Goal: Information Seeking & Learning: Learn about a topic

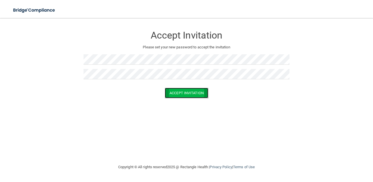
click at [172, 93] on button "Accept Invitation" at bounding box center [186, 93] width 43 height 10
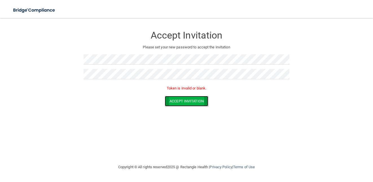
click at [176, 100] on button "Accept Invitation" at bounding box center [186, 101] width 43 height 10
click at [172, 102] on button "Accept Invitation" at bounding box center [186, 101] width 43 height 10
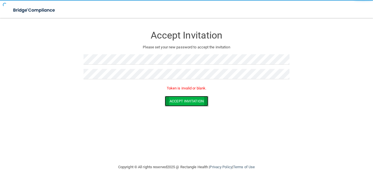
click at [172, 102] on button "Accept Invitation" at bounding box center [186, 101] width 43 height 10
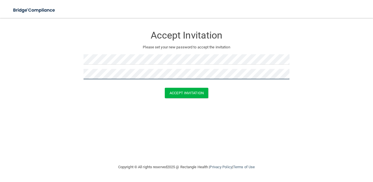
click at [165, 88] on button "Accept Invitation" at bounding box center [186, 93] width 43 height 10
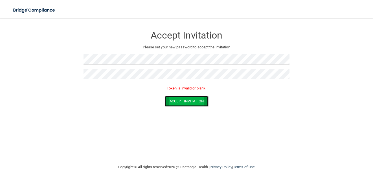
click at [182, 102] on button "Accept Invitation" at bounding box center [186, 101] width 43 height 10
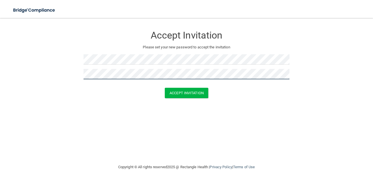
click at [165, 88] on button "Accept Invitation" at bounding box center [186, 93] width 43 height 10
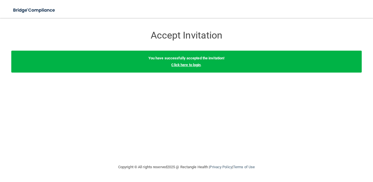
click at [192, 64] on link "Click here to login" at bounding box center [185, 65] width 29 height 4
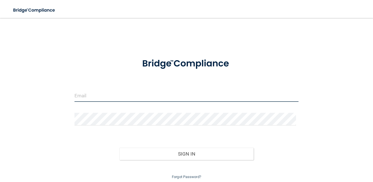
click at [139, 97] on input "email" at bounding box center [186, 95] width 224 height 13
type input "[EMAIL_ADDRESS][DOMAIN_NAME]"
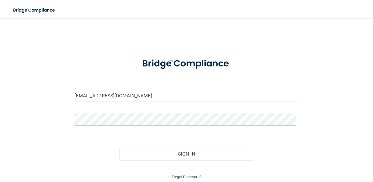
click at [119, 148] on button "Sign In" at bounding box center [186, 154] width 134 height 12
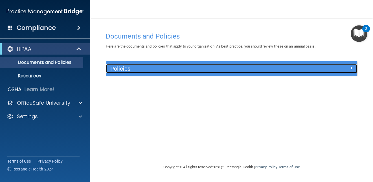
click at [297, 66] on div at bounding box center [325, 67] width 63 height 7
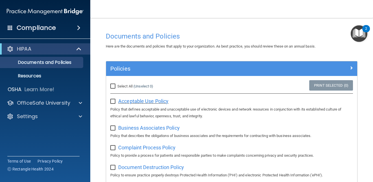
click at [147, 102] on span "Acceptable Use Policy" at bounding box center [143, 101] width 50 height 6
click at [80, 27] on span at bounding box center [78, 28] width 3 height 7
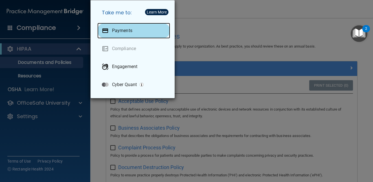
click at [116, 33] on p "Payments" at bounding box center [122, 31] width 20 height 6
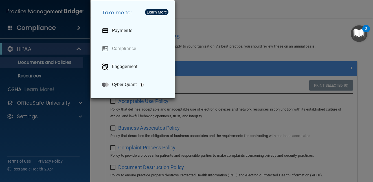
click at [77, 80] on div "Take me to: Payments Compliance Engagement Cyber Quant" at bounding box center [186, 91] width 373 height 182
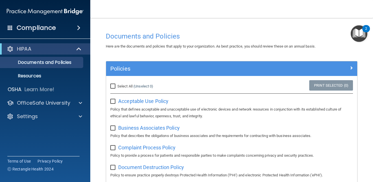
click at [364, 29] on div "2" at bounding box center [366, 28] width 8 height 7
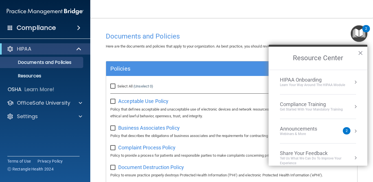
click at [352, 81] on button "Resource Center" at bounding box center [355, 82] width 6 height 6
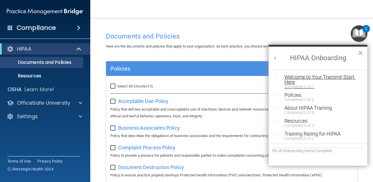
click at [349, 76] on div "Welcome to Your Training! Start Here" at bounding box center [319, 80] width 71 height 10
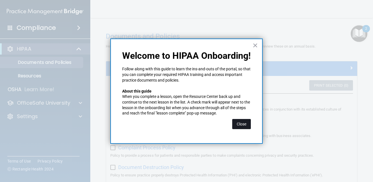
click at [241, 123] on button "Close" at bounding box center [241, 124] width 19 height 10
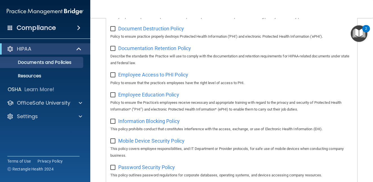
scroll to position [141, 0]
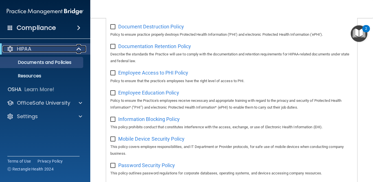
click at [78, 48] on span at bounding box center [79, 49] width 5 height 7
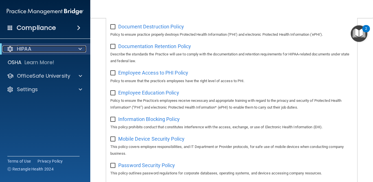
click at [78, 48] on span at bounding box center [79, 49] width 3 height 7
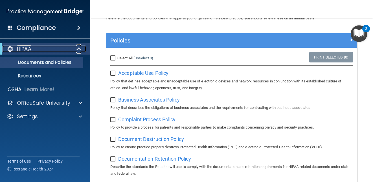
scroll to position [0, 0]
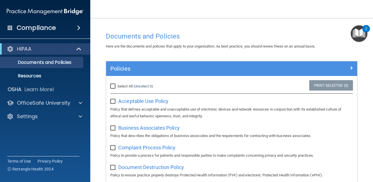
click at [359, 31] on img "Open Resource Center, 2 new notifications" at bounding box center [358, 33] width 17 height 17
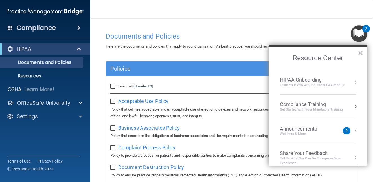
click at [352, 105] on button "Resource Center" at bounding box center [355, 107] width 6 height 6
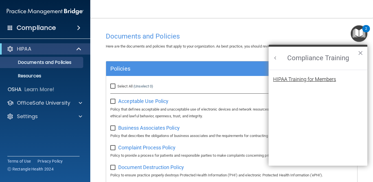
click at [329, 80] on div "HIPAA Training for Members" at bounding box center [304, 79] width 63 height 5
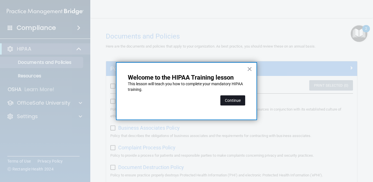
click at [235, 99] on button "Continue" at bounding box center [232, 101] width 25 height 10
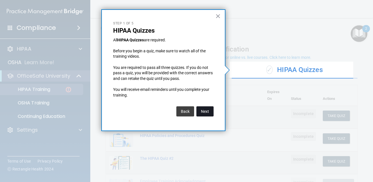
click at [200, 110] on button "Next" at bounding box center [204, 112] width 17 height 10
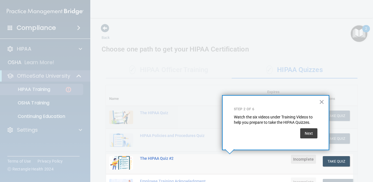
scroll to position [82, 0]
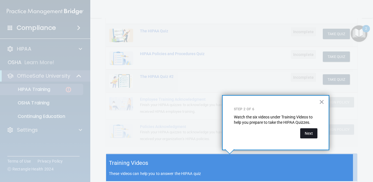
click at [309, 135] on button "Next" at bounding box center [308, 134] width 17 height 10
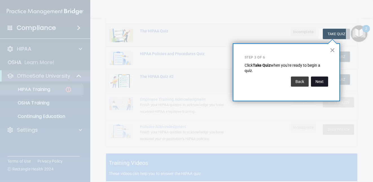
click at [321, 81] on button "Next" at bounding box center [319, 82] width 17 height 10
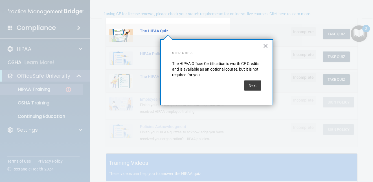
scroll to position [44, 0]
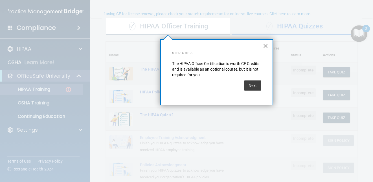
click at [265, 46] on button "×" at bounding box center [265, 45] width 5 height 9
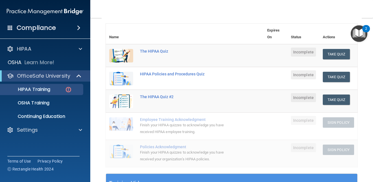
scroll to position [72, 0]
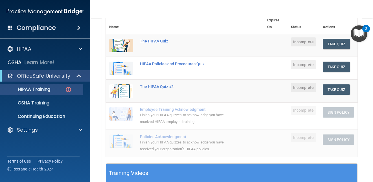
click at [148, 42] on div "The HIPAA Quiz" at bounding box center [188, 41] width 96 height 5
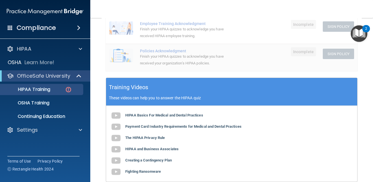
scroll to position [169, 0]
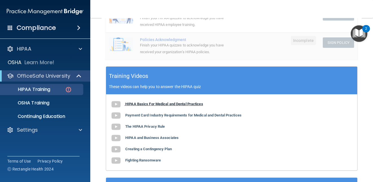
click at [170, 104] on b "HIPAA Basics For Medical and Dental Practices" at bounding box center [164, 104] width 78 height 4
click at [366, 98] on main "Back Choose one path to get your HIPAA Certification ✓ HIPAA Officer Training ✓…" at bounding box center [231, 100] width 282 height 164
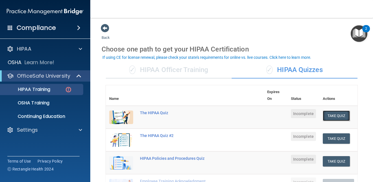
click at [336, 115] on button "Take Quiz" at bounding box center [335, 116] width 27 height 10
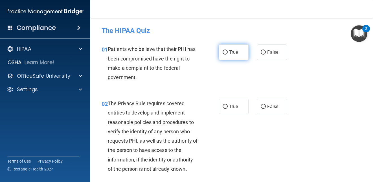
click at [234, 52] on span "True" at bounding box center [233, 52] width 9 height 5
click at [227, 52] on input "True" at bounding box center [224, 52] width 5 height 4
radio input "true"
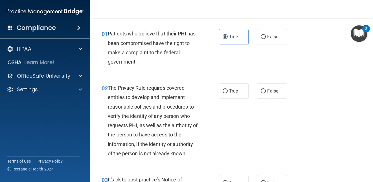
scroll to position [28, 0]
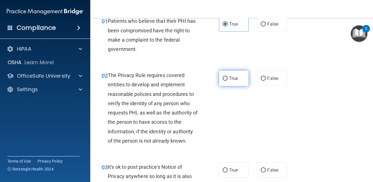
click at [237, 80] on label "True" at bounding box center [234, 79] width 30 height 16
click at [227, 80] on input "True" at bounding box center [224, 79] width 5 height 4
radio input "true"
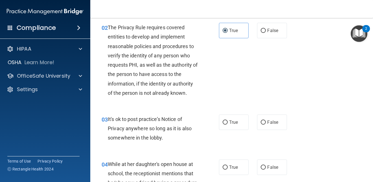
scroll to position [85, 0]
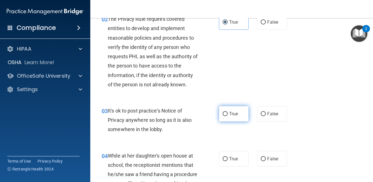
click at [232, 115] on span "True" at bounding box center [233, 113] width 9 height 5
click at [227, 115] on input "True" at bounding box center [224, 114] width 5 height 4
radio input "true"
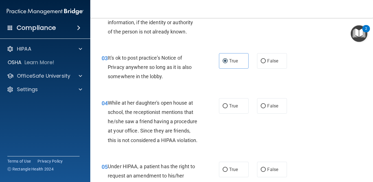
scroll to position [141, 0]
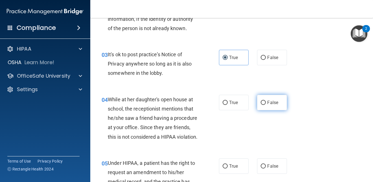
click at [278, 100] on label "False" at bounding box center [272, 103] width 30 height 16
click at [266, 101] on input "False" at bounding box center [262, 103] width 5 height 4
radio input "true"
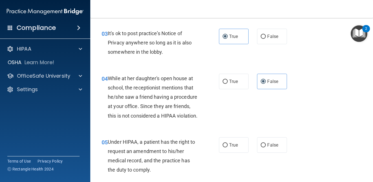
scroll to position [254, 0]
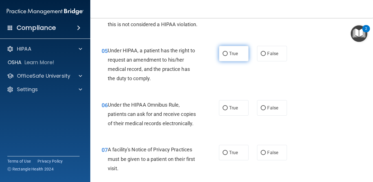
click at [233, 56] on span "True" at bounding box center [233, 53] width 9 height 5
click at [227, 56] on input "True" at bounding box center [224, 54] width 5 height 4
radio input "true"
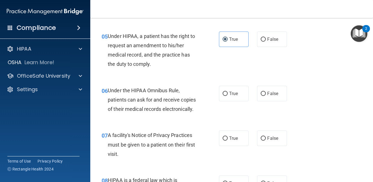
scroll to position [282, 0]
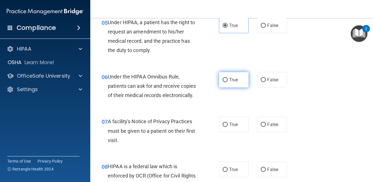
click at [234, 83] on span "True" at bounding box center [233, 79] width 9 height 5
click at [227, 82] on input "True" at bounding box center [224, 80] width 5 height 4
radio input "true"
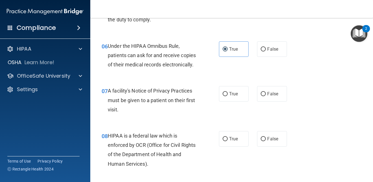
scroll to position [338, 0]
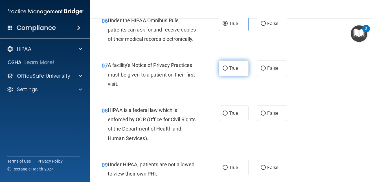
click at [234, 71] on span "True" at bounding box center [233, 68] width 9 height 5
click at [227, 71] on input "True" at bounding box center [224, 69] width 5 height 4
radio input "true"
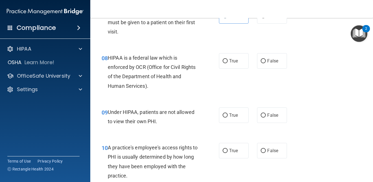
scroll to position [395, 0]
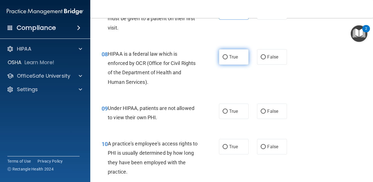
click at [237, 65] on label "True" at bounding box center [234, 57] width 30 height 16
click at [227, 59] on input "True" at bounding box center [224, 57] width 5 height 4
radio input "true"
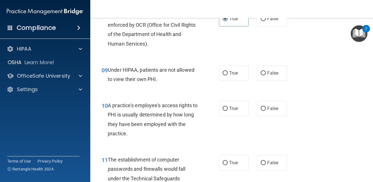
scroll to position [451, 0]
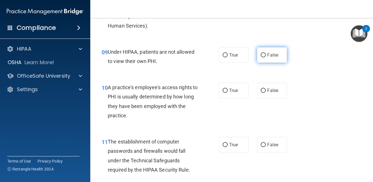
click at [267, 58] on span "False" at bounding box center [272, 54] width 11 height 5
click at [266, 58] on input "False" at bounding box center [262, 55] width 5 height 4
radio input "true"
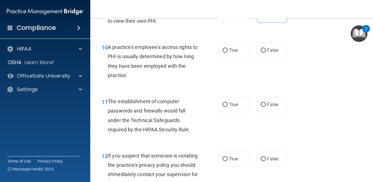
scroll to position [507, 0]
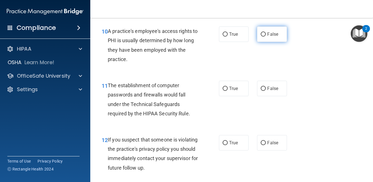
click at [257, 42] on label "False" at bounding box center [272, 34] width 30 height 16
click at [260, 37] on input "False" at bounding box center [262, 34] width 5 height 4
radio input "true"
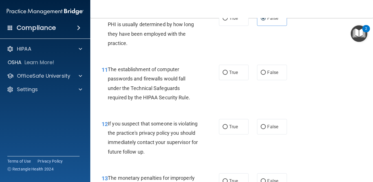
scroll to position [564, 0]
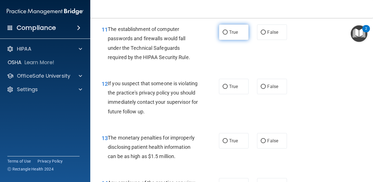
click at [234, 35] on span "True" at bounding box center [233, 32] width 9 height 5
click at [227, 35] on input "True" at bounding box center [224, 32] width 5 height 4
radio input "true"
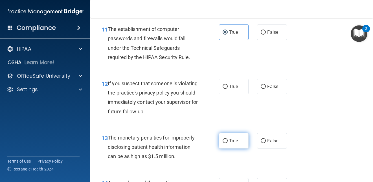
scroll to position [592, 0]
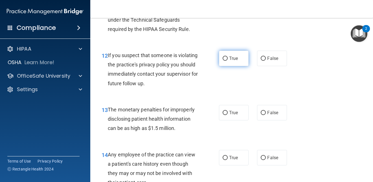
click at [235, 66] on label "True" at bounding box center [234, 59] width 30 height 16
click at [227, 61] on input "True" at bounding box center [224, 59] width 5 height 4
radio input "true"
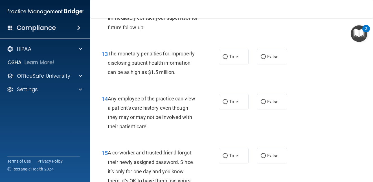
scroll to position [648, 0]
click at [235, 59] on span "True" at bounding box center [233, 56] width 9 height 5
click at [227, 59] on input "True" at bounding box center [224, 57] width 5 height 4
radio input "true"
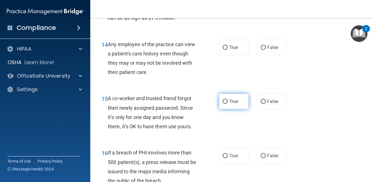
scroll to position [705, 0]
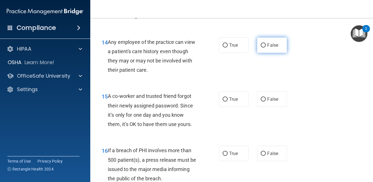
click at [267, 48] on span "False" at bounding box center [272, 45] width 11 height 5
click at [266, 48] on input "False" at bounding box center [262, 45] width 5 height 4
radio input "true"
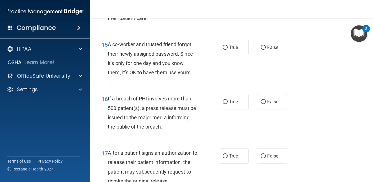
scroll to position [761, 0]
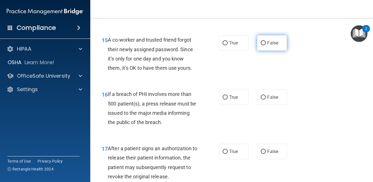
click at [269, 46] on span "False" at bounding box center [272, 42] width 11 height 5
click at [266, 45] on input "False" at bounding box center [262, 43] width 5 height 4
radio input "true"
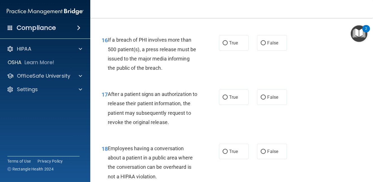
scroll to position [817, 0]
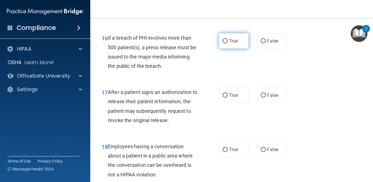
click at [236, 49] on label "True" at bounding box center [234, 41] width 30 height 16
click at [227, 43] on input "True" at bounding box center [224, 41] width 5 height 4
radio input "true"
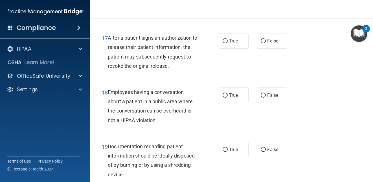
scroll to position [874, 0]
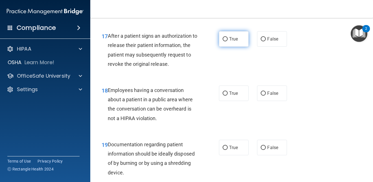
click at [233, 42] on span "True" at bounding box center [233, 38] width 9 height 5
click at [227, 41] on input "True" at bounding box center [224, 39] width 5 height 4
radio input "true"
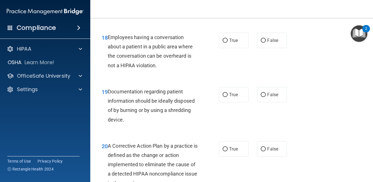
scroll to position [930, 0]
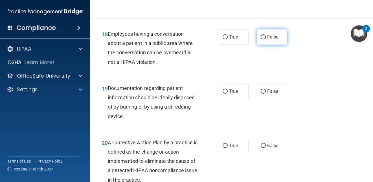
click at [264, 45] on label "False" at bounding box center [272, 37] width 30 height 16
click at [264, 39] on input "False" at bounding box center [262, 37] width 5 height 4
radio input "true"
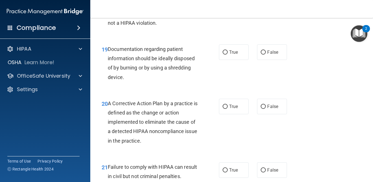
scroll to position [987, 0]
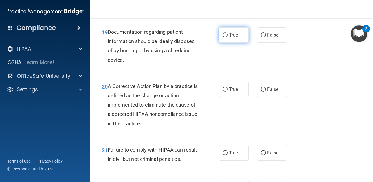
click at [242, 43] on label "True" at bounding box center [234, 35] width 30 height 16
click at [227, 37] on input "True" at bounding box center [224, 35] width 5 height 4
radio input "true"
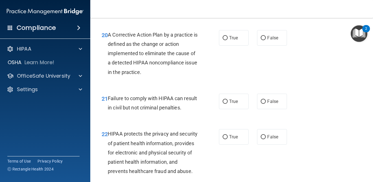
scroll to position [1043, 0]
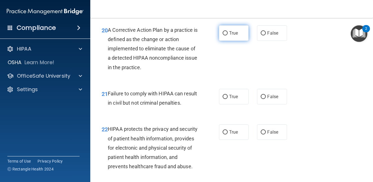
click at [232, 36] on span "True" at bounding box center [233, 32] width 9 height 5
click at [227, 36] on input "True" at bounding box center [224, 33] width 5 height 4
radio input "true"
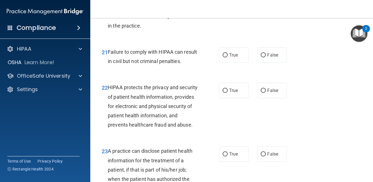
scroll to position [1099, 0]
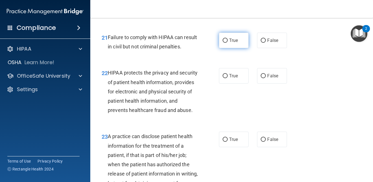
click at [237, 48] on label "True" at bounding box center [234, 41] width 30 height 16
click at [227, 43] on input "True" at bounding box center [224, 41] width 5 height 4
radio input "true"
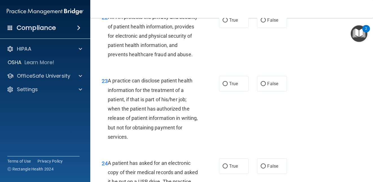
scroll to position [1156, 0]
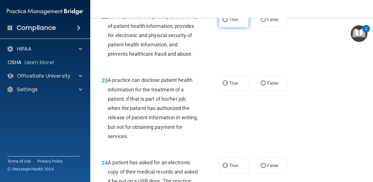
click at [231, 22] on span "True" at bounding box center [233, 19] width 9 height 5
click at [227, 22] on input "True" at bounding box center [224, 20] width 5 height 4
radio input "true"
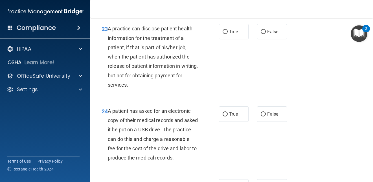
scroll to position [1212, 0]
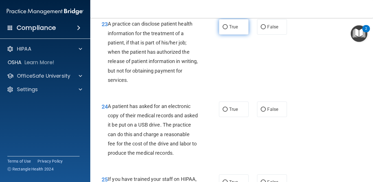
click at [234, 30] on span "True" at bounding box center [233, 26] width 9 height 5
click at [227, 29] on input "True" at bounding box center [224, 27] width 5 height 4
radio input "true"
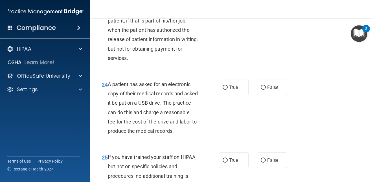
scroll to position [1297, 0]
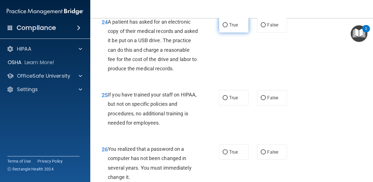
click at [232, 28] on span "True" at bounding box center [233, 24] width 9 height 5
click at [227, 27] on input "True" at bounding box center [224, 25] width 5 height 4
radio input "true"
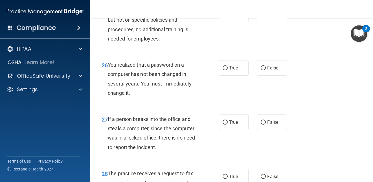
scroll to position [1381, 0]
click at [260, 16] on input "False" at bounding box center [262, 14] width 5 height 4
radio input "true"
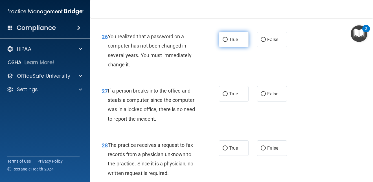
click at [235, 47] on label "True" at bounding box center [234, 40] width 30 height 16
click at [227, 42] on input "True" at bounding box center [224, 40] width 5 height 4
radio input "true"
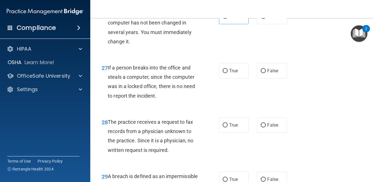
scroll to position [1466, 0]
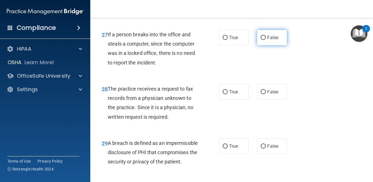
click at [260, 40] on input "False" at bounding box center [262, 38] width 5 height 4
radio input "true"
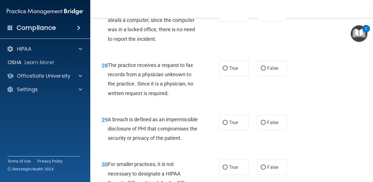
scroll to position [1550, 0]
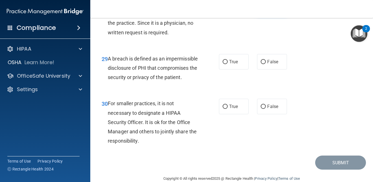
click at [263, 15] on label "False" at bounding box center [272, 8] width 30 height 16
click at [263, 10] on input "False" at bounding box center [262, 8] width 5 height 4
radio input "true"
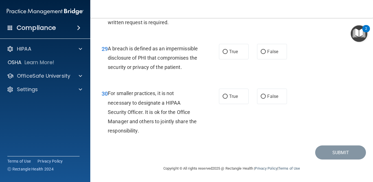
scroll to position [1607, 0]
click at [233, 52] on span "True" at bounding box center [233, 51] width 9 height 5
click at [227, 52] on input "True" at bounding box center [224, 52] width 5 height 4
radio input "true"
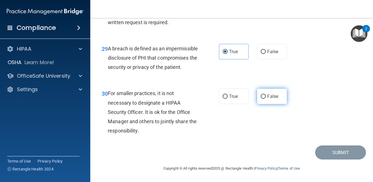
click at [276, 89] on label "False" at bounding box center [272, 97] width 30 height 16
click at [266, 95] on input "False" at bounding box center [262, 97] width 5 height 4
radio input "true"
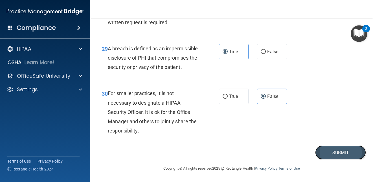
click at [328, 154] on button "Submit" at bounding box center [340, 153] width 51 height 14
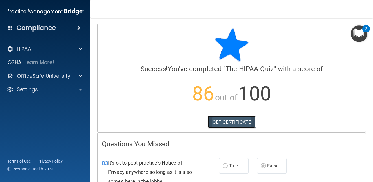
click at [240, 124] on link "GET CERTIFICATE" at bounding box center [231, 122] width 48 height 12
